Goal: Find specific page/section: Find specific page/section

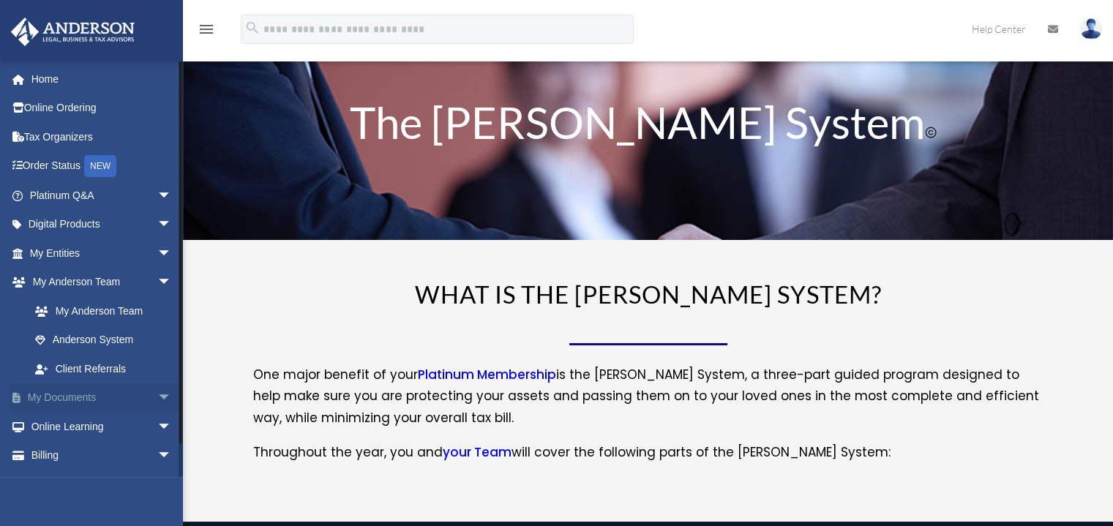
click at [95, 396] on link "My Documents arrow_drop_down" at bounding box center [102, 398] width 184 height 29
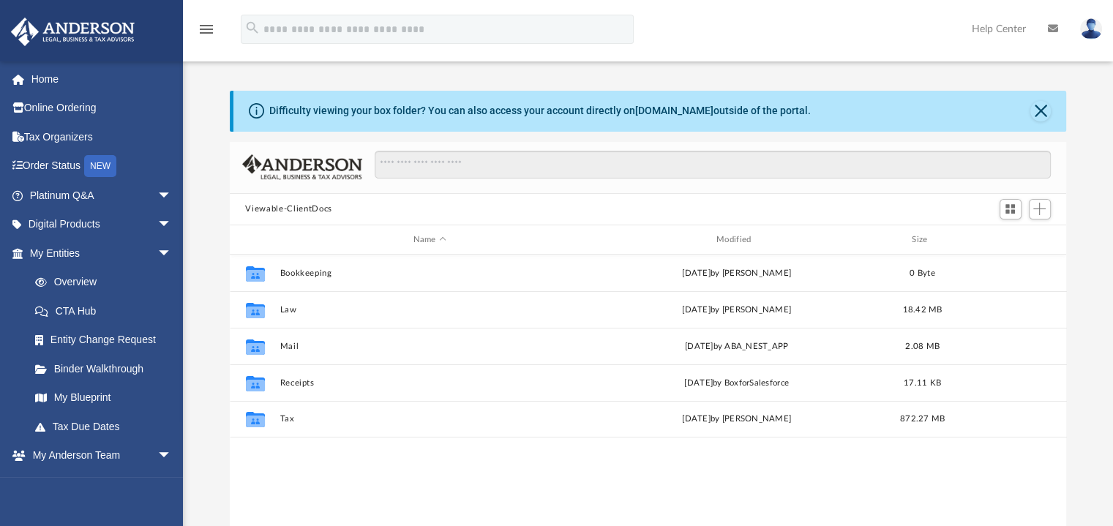
scroll to position [321, 826]
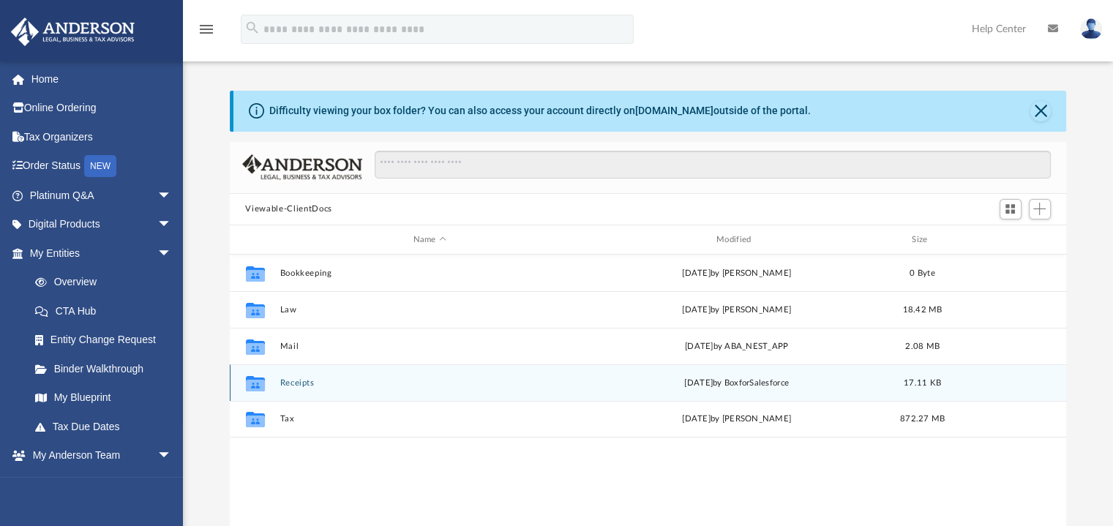
click at [316, 380] on button "Receipts" at bounding box center [430, 383] width 300 height 10
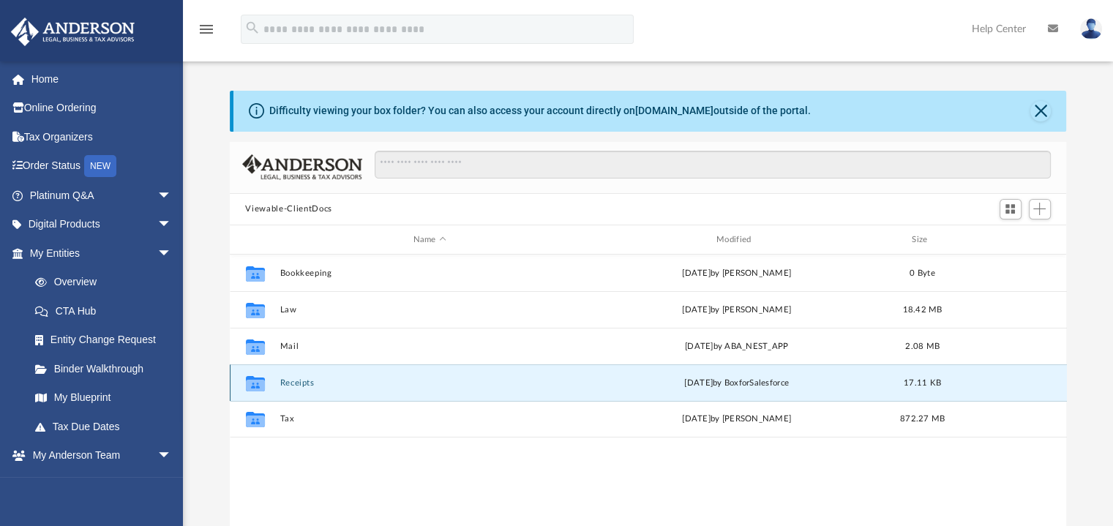
click at [316, 380] on button "Receipts" at bounding box center [430, 383] width 300 height 10
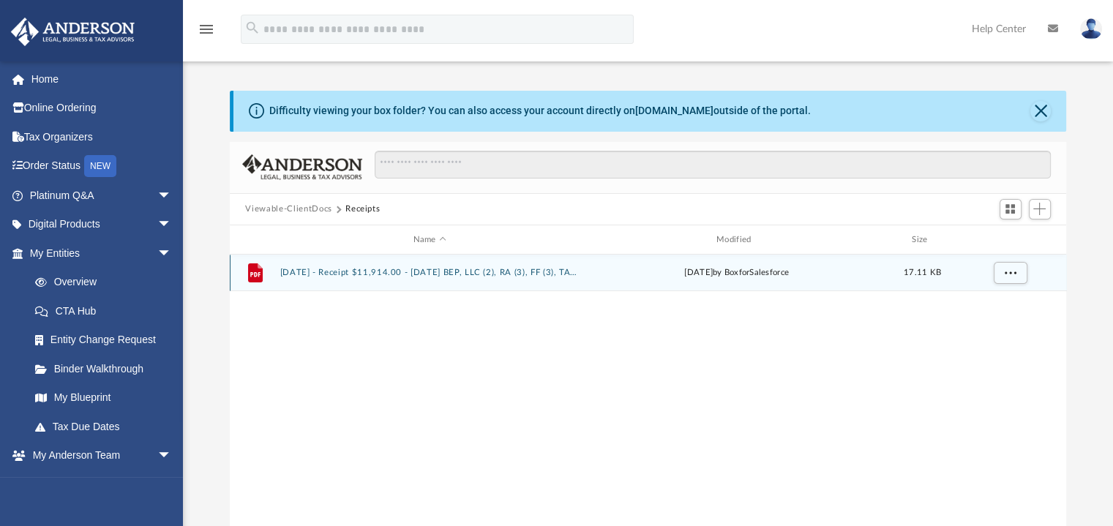
click at [408, 270] on button "2023.12.29 - Receipt $11,914.00 - 2023.4.26 BEP, LLC (2), RA (3), FF (3), TAP,.…" at bounding box center [430, 274] width 300 height 10
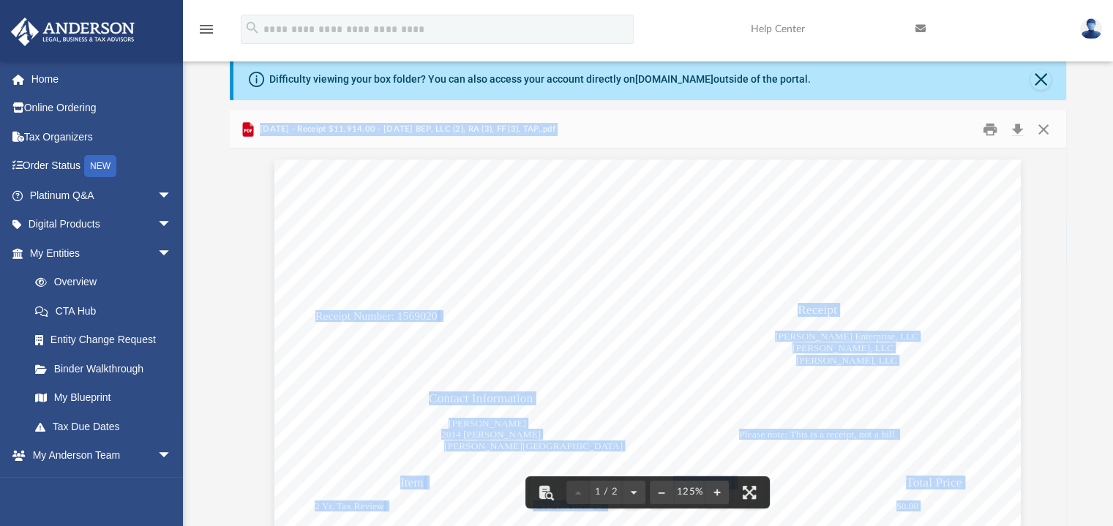
scroll to position [0, 0]
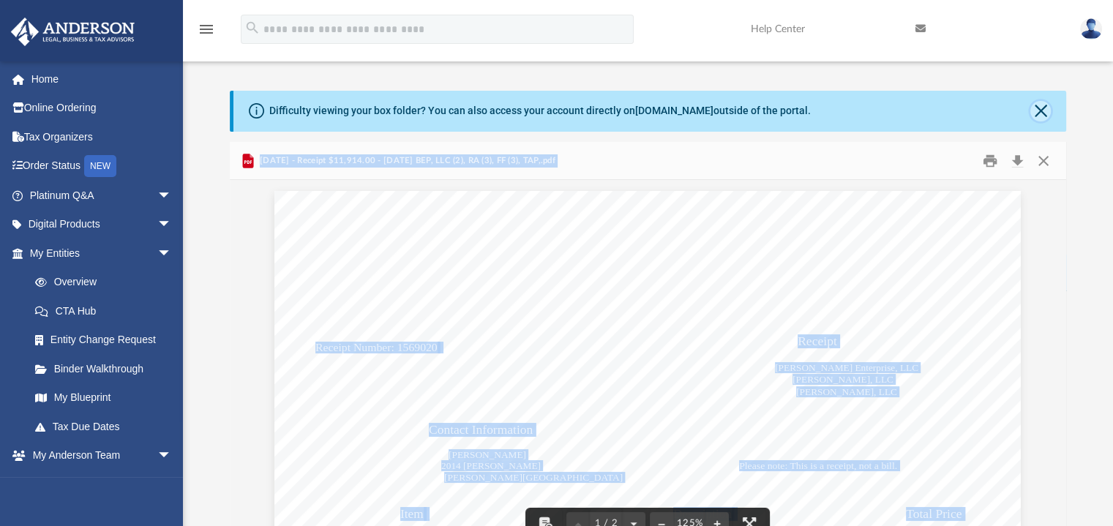
click at [1047, 111] on button "Close" at bounding box center [1041, 111] width 20 height 20
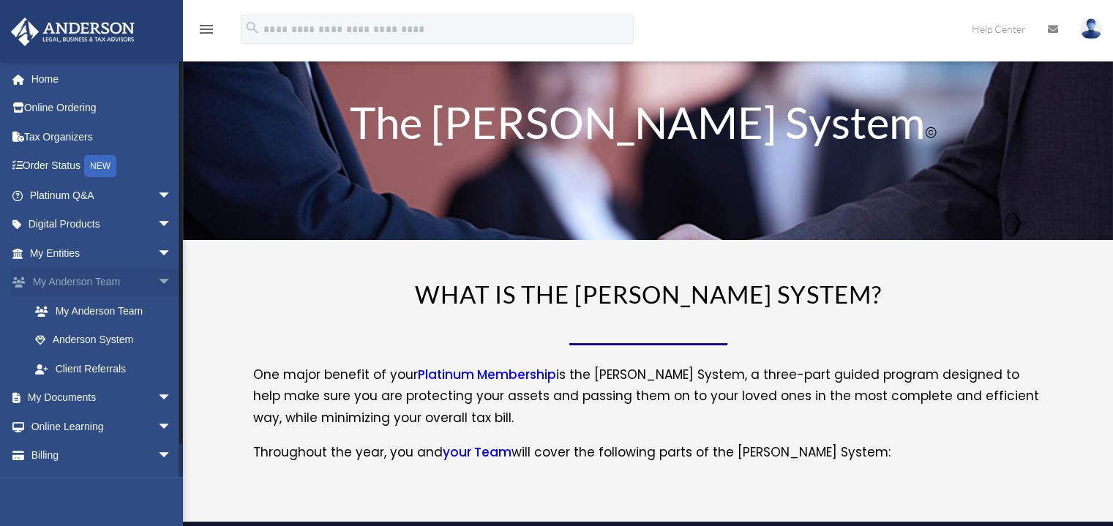
click at [157, 280] on span "arrow_drop_down" at bounding box center [171, 283] width 29 height 30
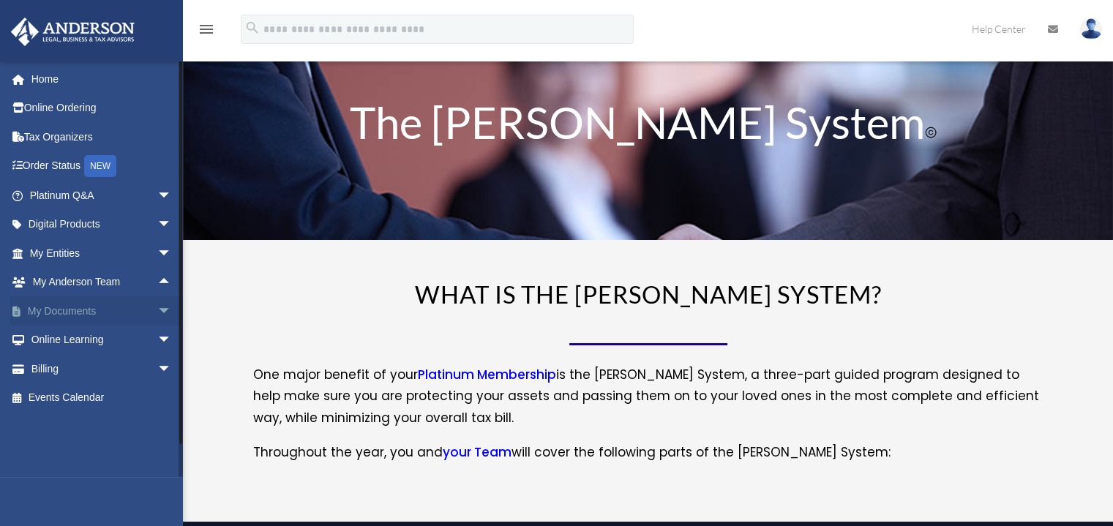
click at [157, 308] on span "arrow_drop_down" at bounding box center [171, 311] width 29 height 30
click at [157, 308] on span "arrow_drop_up" at bounding box center [171, 311] width 29 height 30
click at [157, 365] on span "arrow_drop_down" at bounding box center [171, 369] width 29 height 30
click at [101, 421] on link "Past Invoices" at bounding box center [106, 427] width 173 height 29
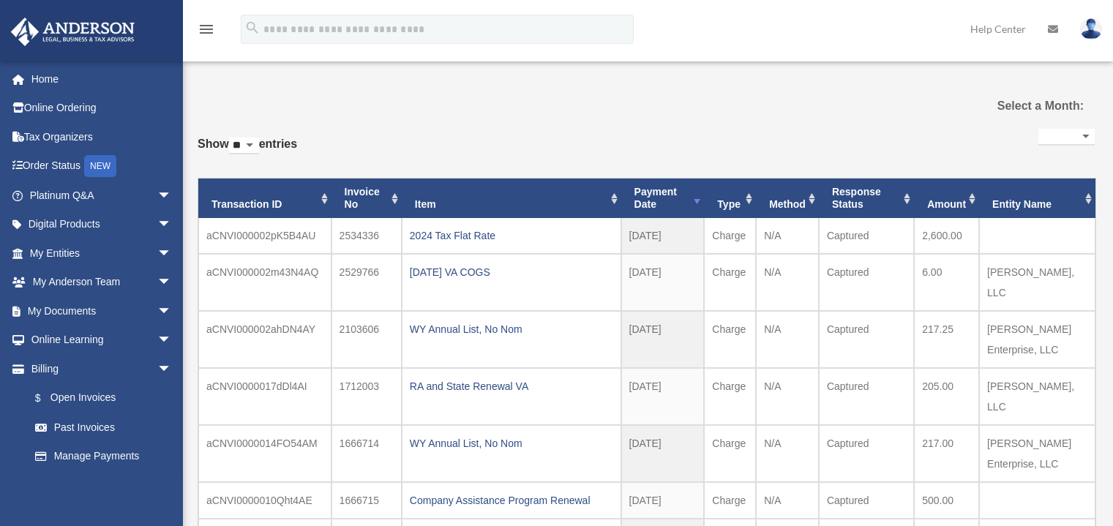
select select
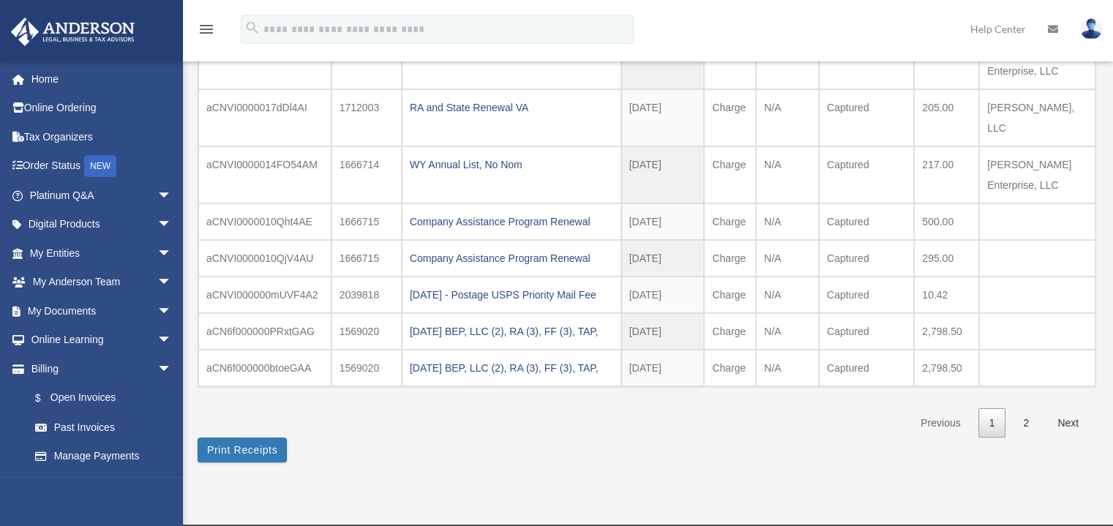
scroll to position [275, 0]
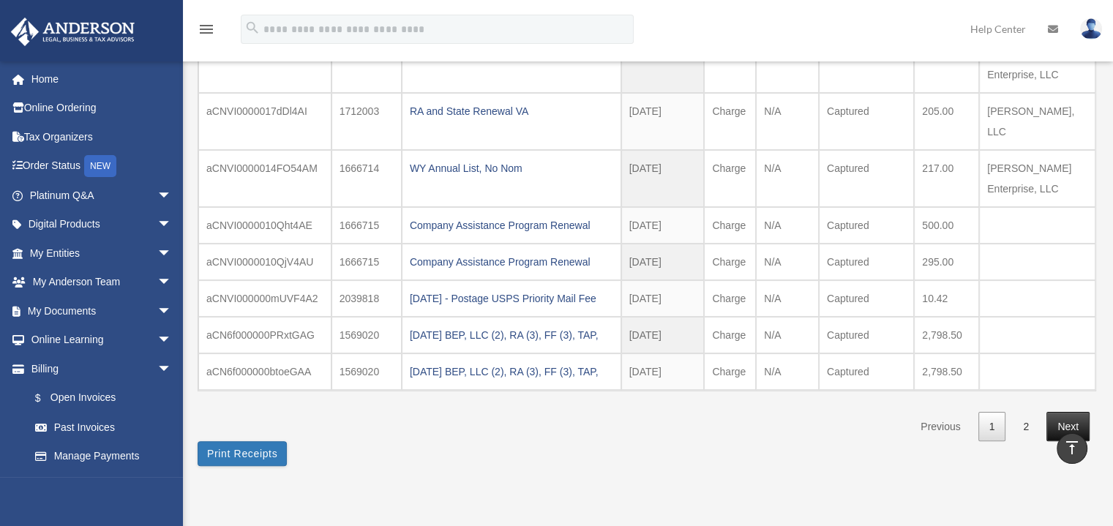
click at [1059, 412] on link "Next" at bounding box center [1068, 427] width 43 height 30
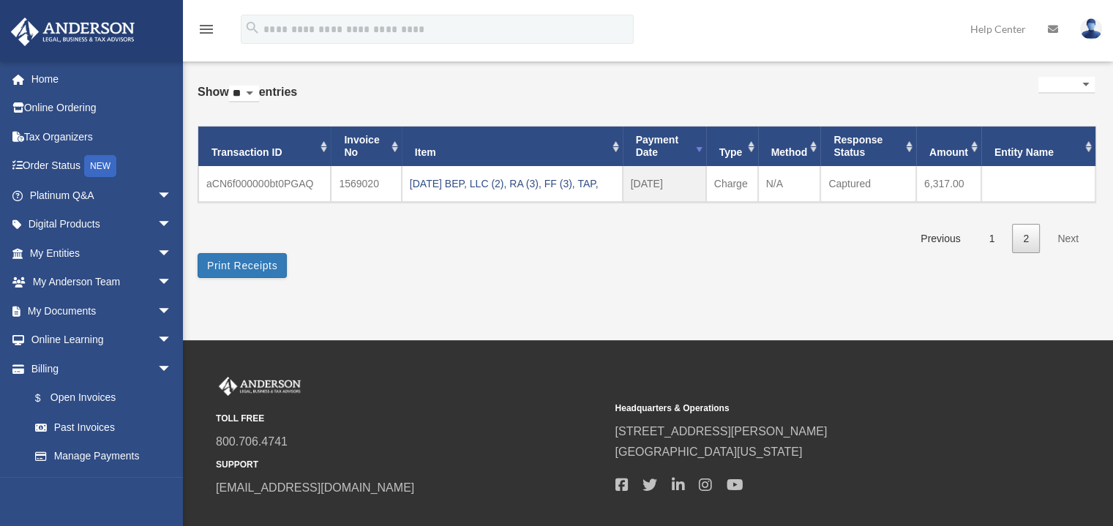
scroll to position [54, 0]
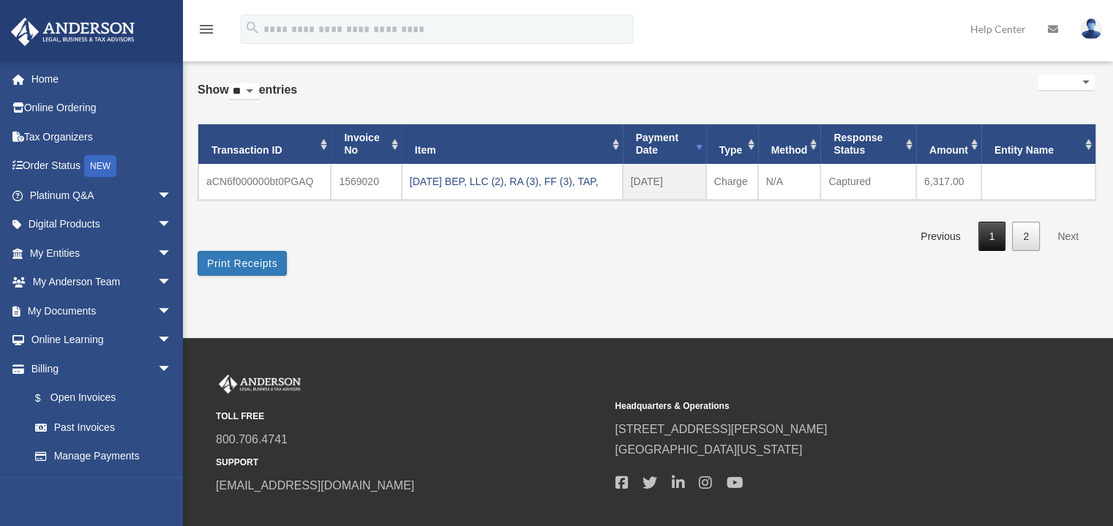
click at [993, 234] on link "1" at bounding box center [993, 237] width 28 height 30
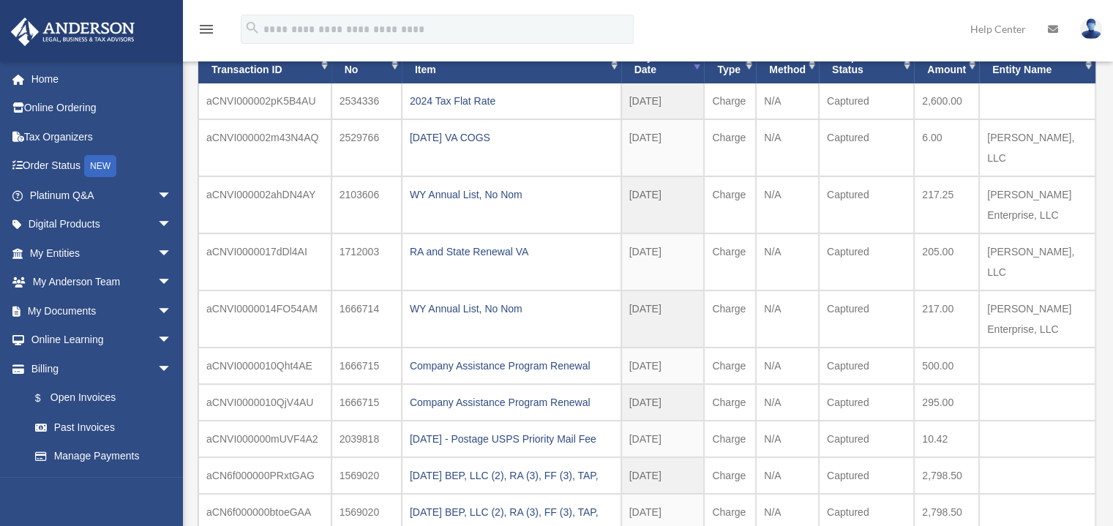
scroll to position [130, 0]
